Goal: Transaction & Acquisition: Purchase product/service

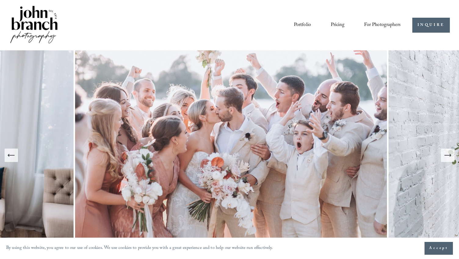
click at [0, 0] on span "Presets" at bounding box center [0, 0] width 0 height 0
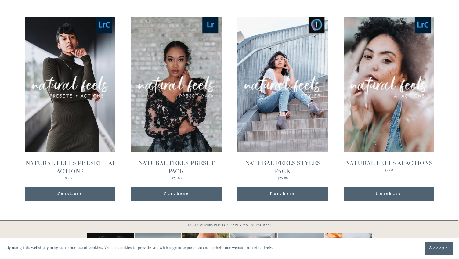
scroll to position [614, 0]
